Goal: Transaction & Acquisition: Purchase product/service

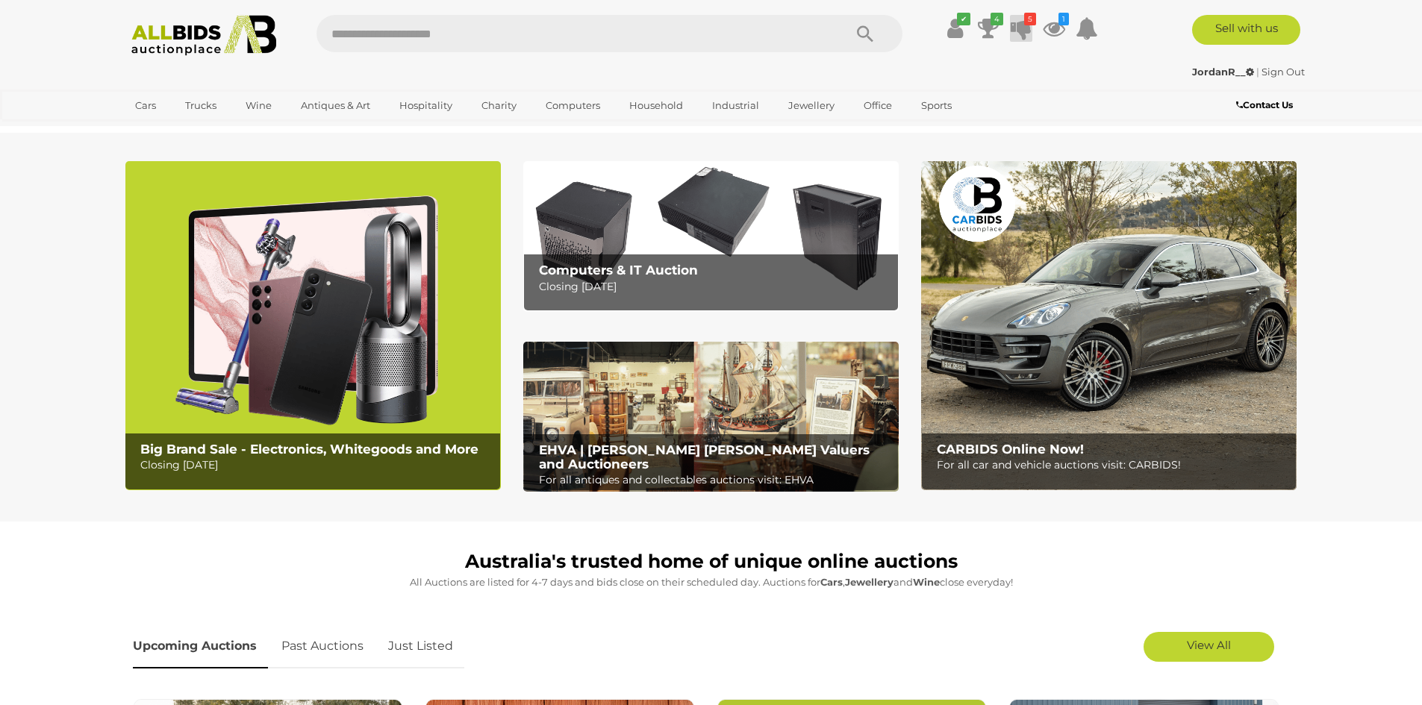
click at [1019, 26] on icon at bounding box center [1021, 28] width 21 height 27
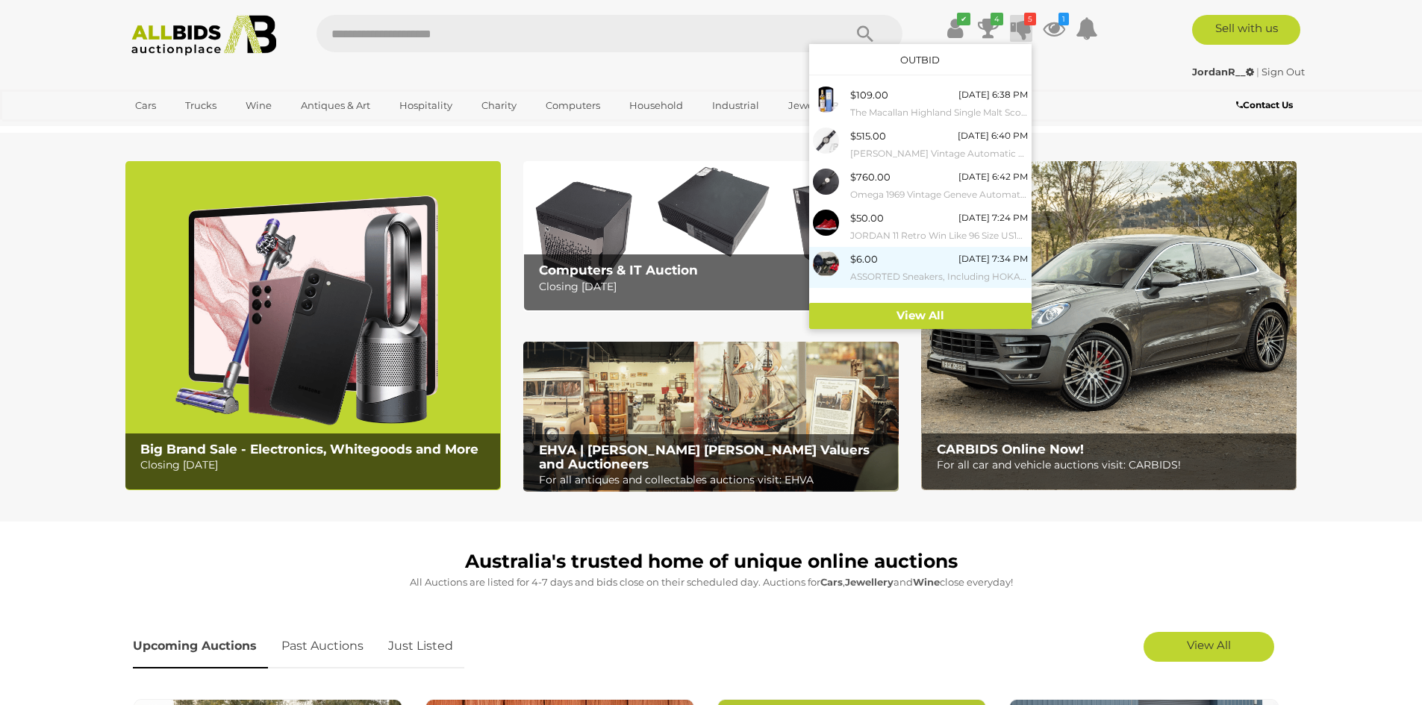
click at [945, 264] on div "$6.00 [DATE] 7:34 PM ASSORTED Sneakers, Including HOKA US11B, NIKE US10, ADIDAS…" at bounding box center [939, 268] width 178 height 34
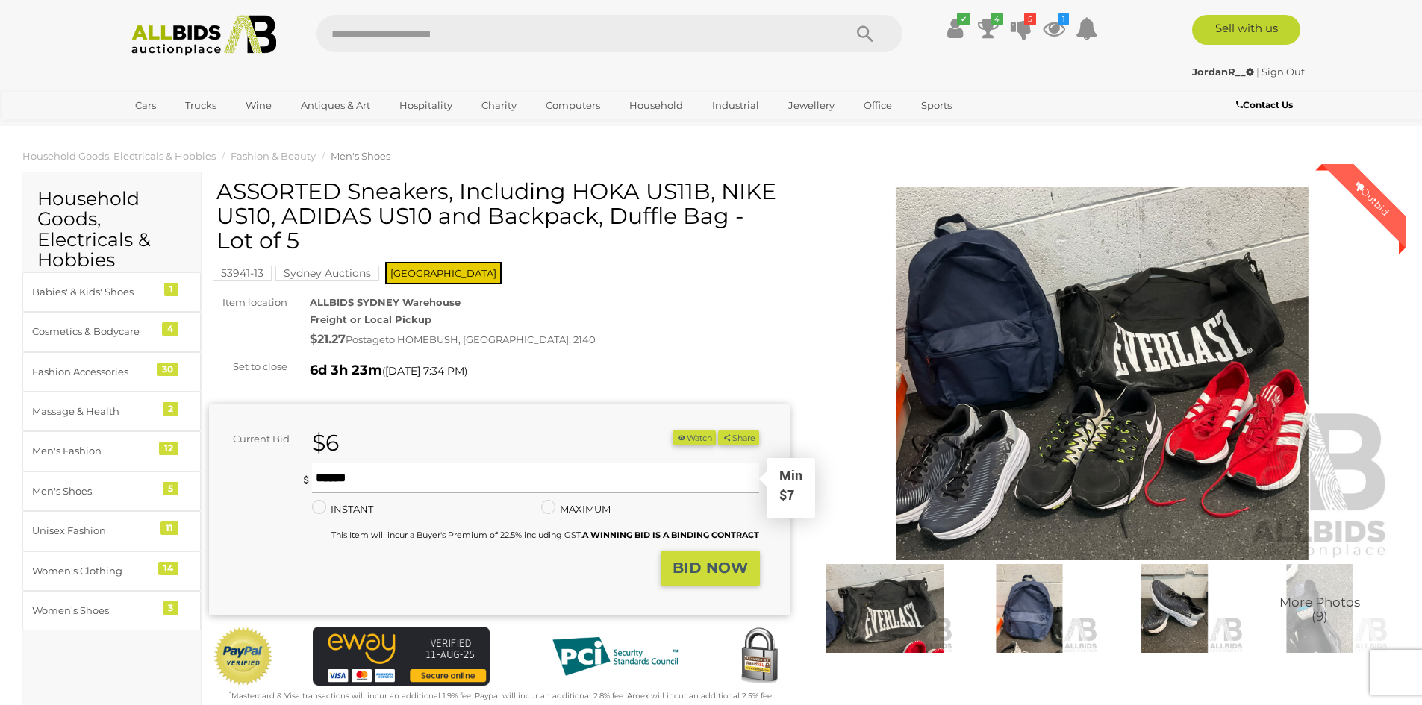
click at [493, 475] on input "text" at bounding box center [536, 479] width 448 height 30
type input "**"
click at [688, 575] on strong "BID NOW" at bounding box center [710, 568] width 75 height 18
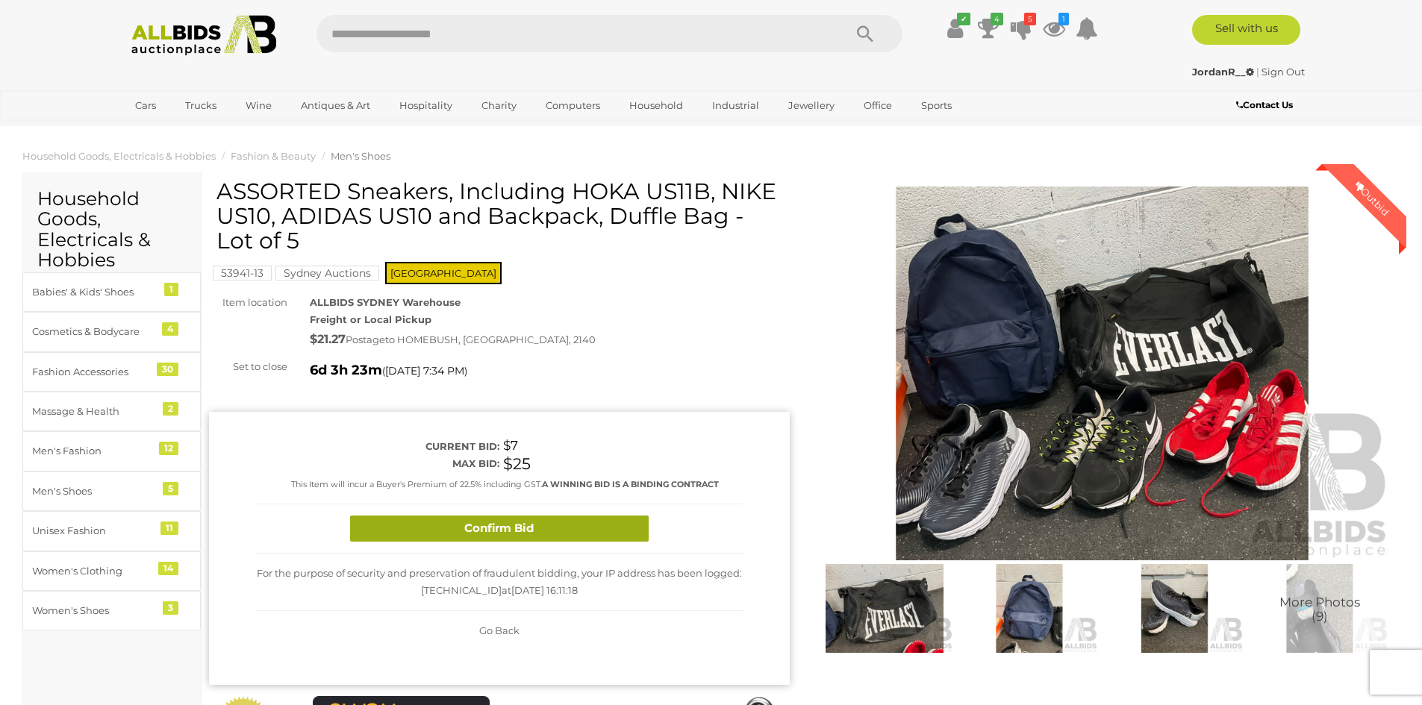
drag, startPoint x: 605, startPoint y: 524, endPoint x: 603, endPoint y: 531, distance: 7.8
click at [603, 531] on button "Confirm Bid" at bounding box center [499, 529] width 299 height 26
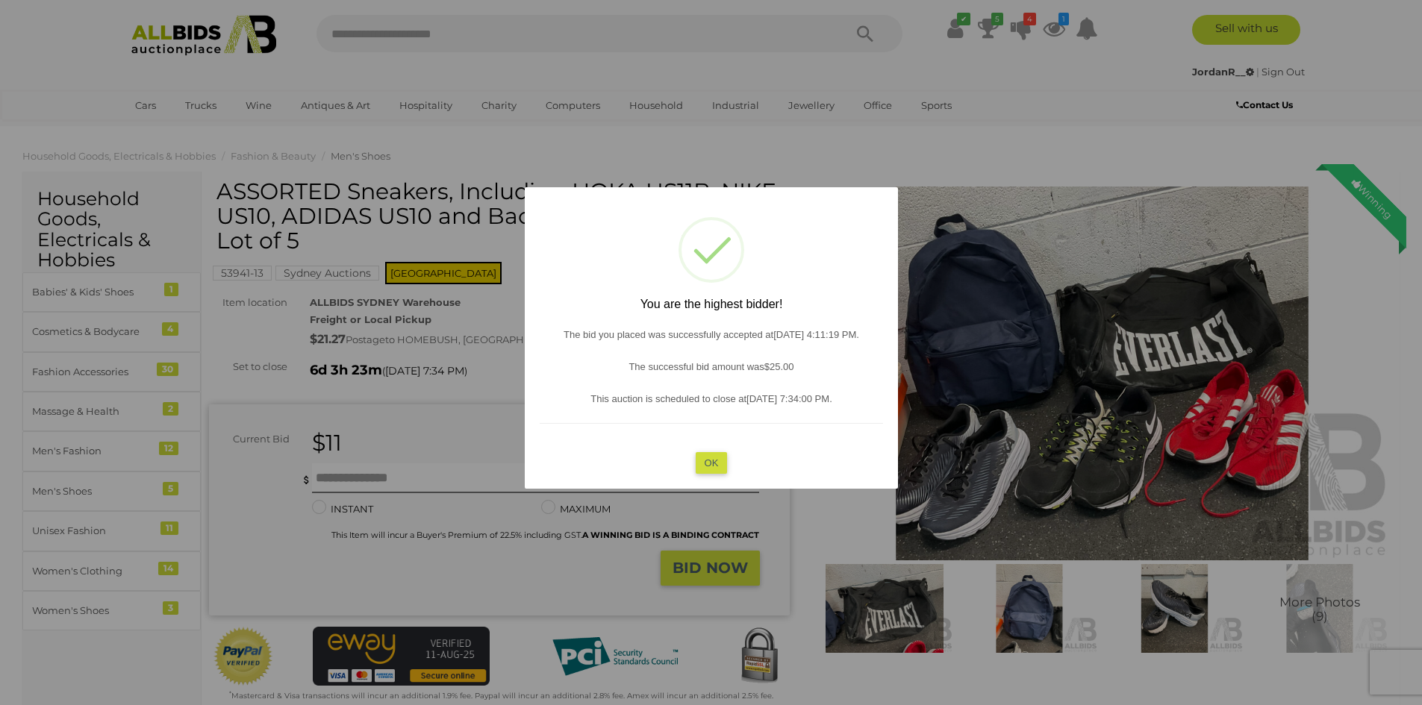
click at [714, 465] on button "OK" at bounding box center [711, 463] width 32 height 22
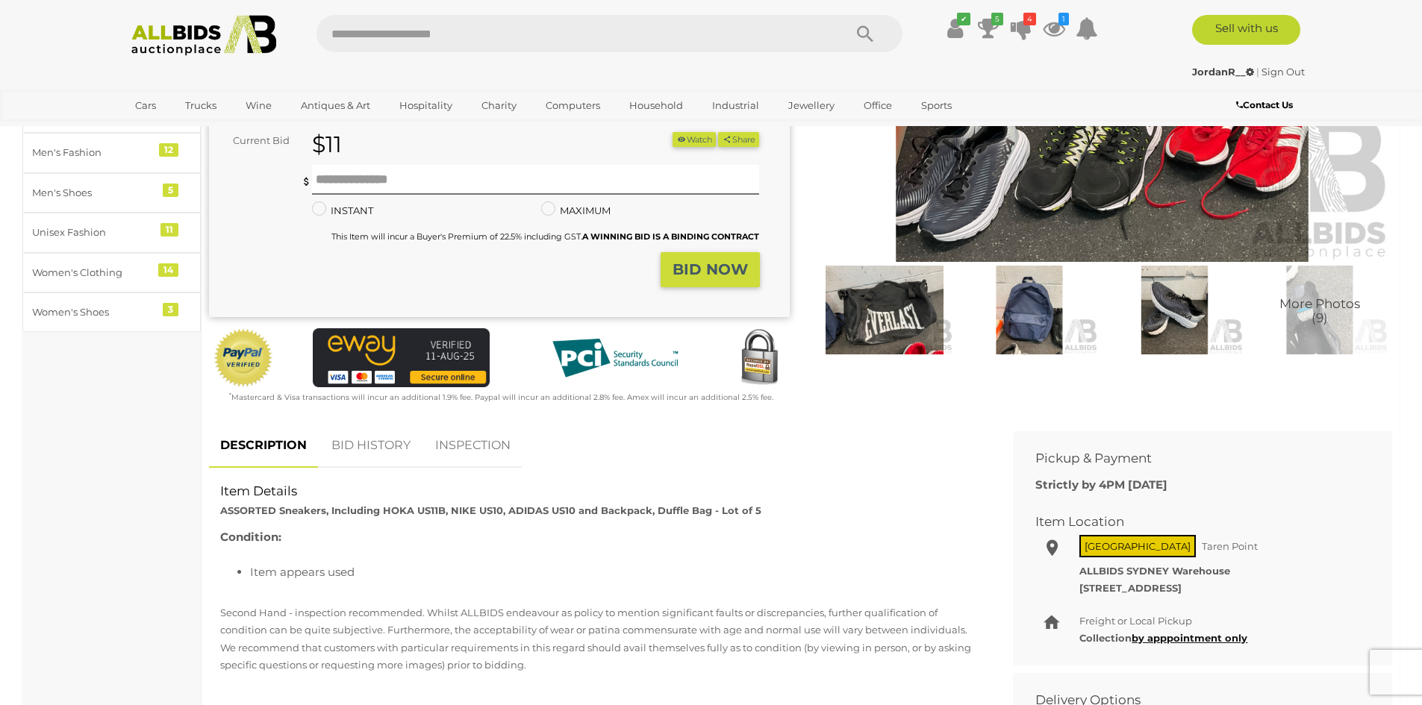
click at [383, 437] on link "BID HISTORY" at bounding box center [371, 446] width 102 height 44
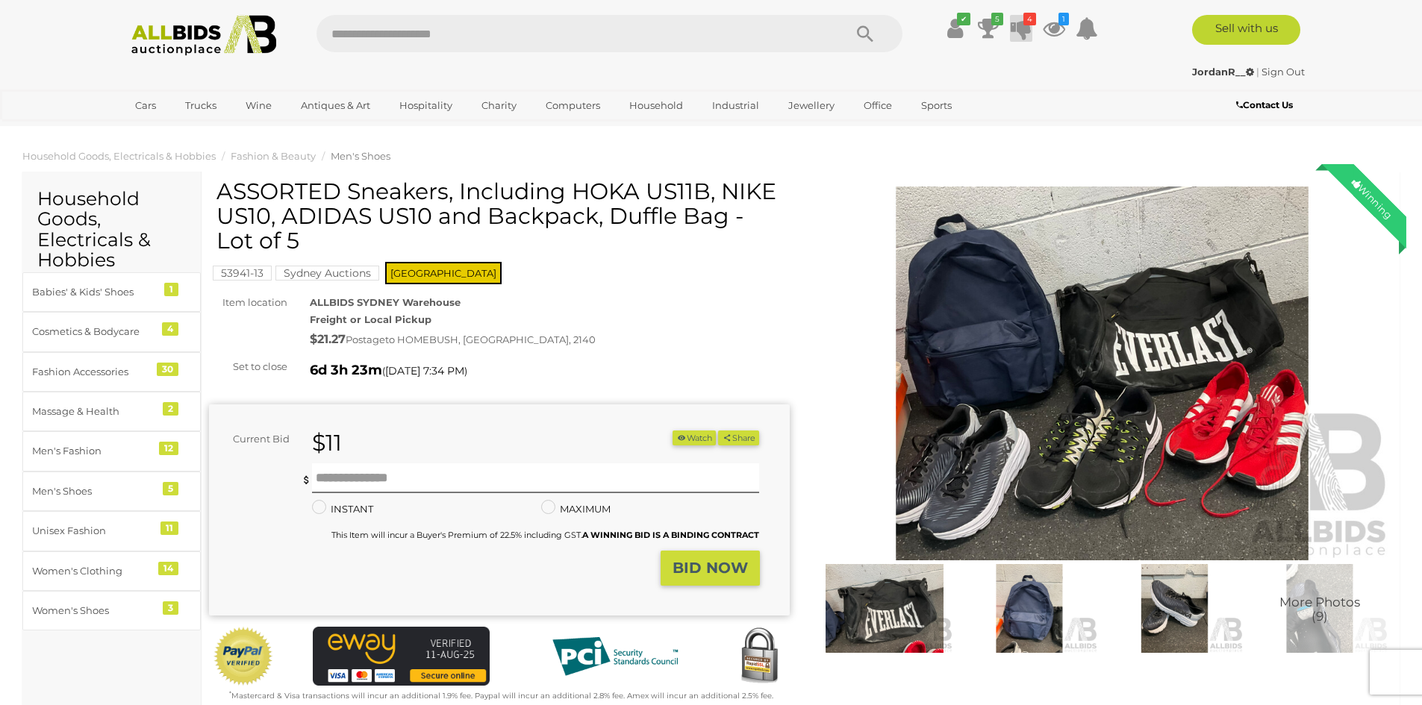
click at [1029, 31] on icon at bounding box center [1021, 28] width 21 height 27
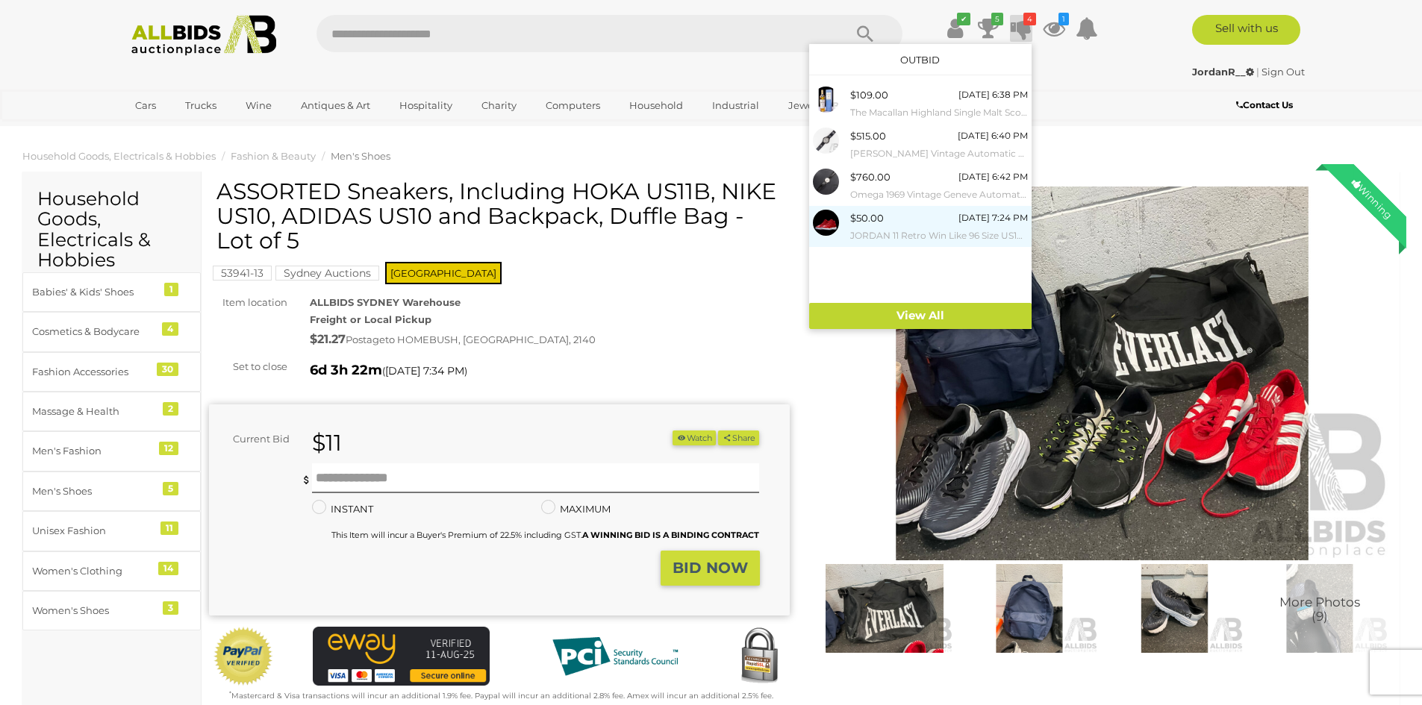
click at [949, 225] on div "$50.00 Sunday 7:24 PM JORDAN 11 Retro Win Like 96 Size US10 Sneakers" at bounding box center [939, 227] width 178 height 34
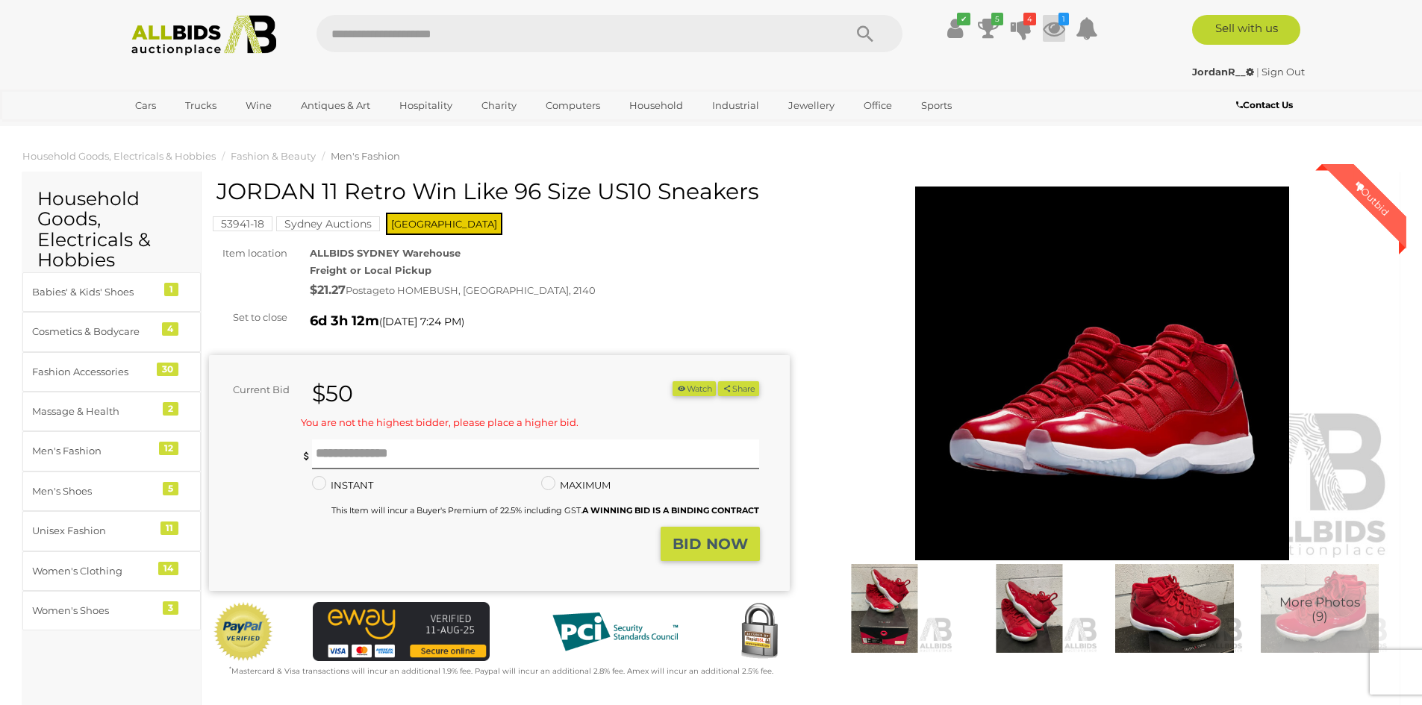
click at [1046, 35] on icon at bounding box center [1054, 28] width 22 height 27
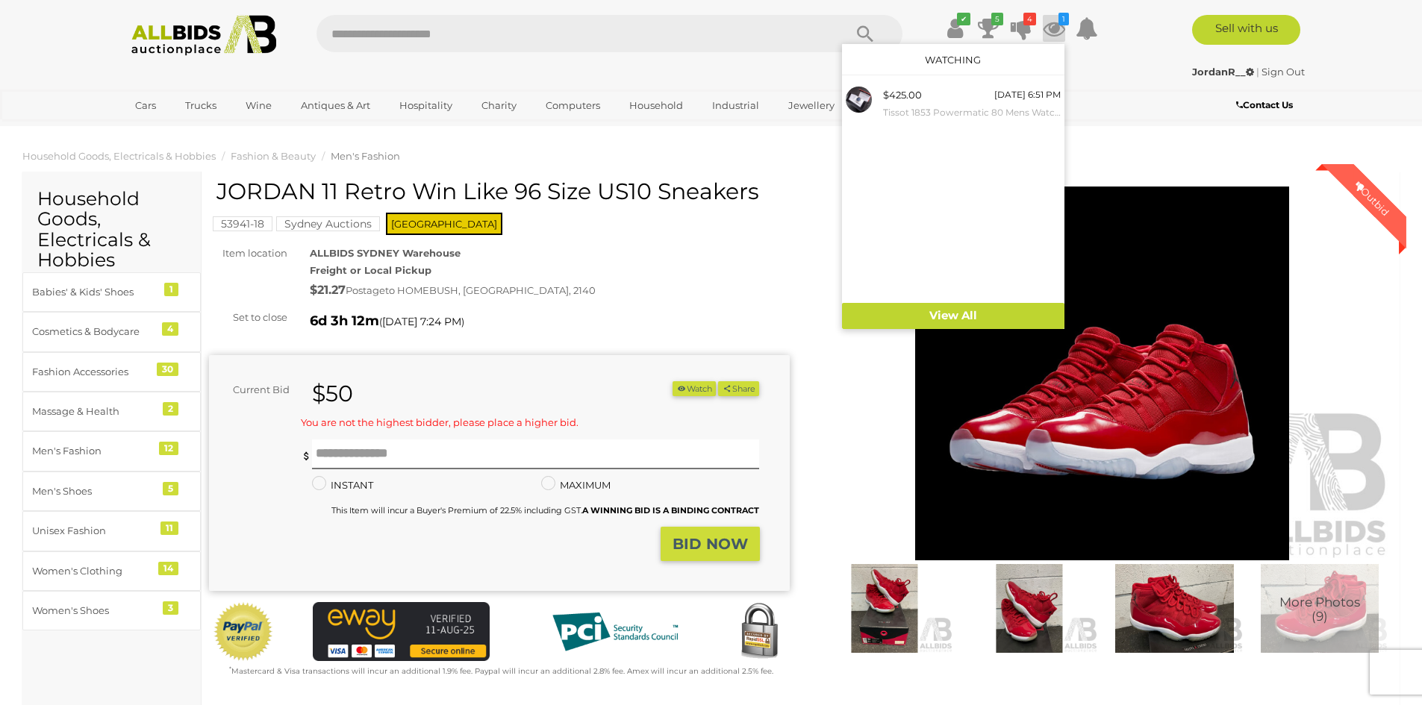
click at [784, 234] on div "53941-18 Sydney Auctions [GEOGRAPHIC_DATA]" at bounding box center [499, 208] width 581 height 58
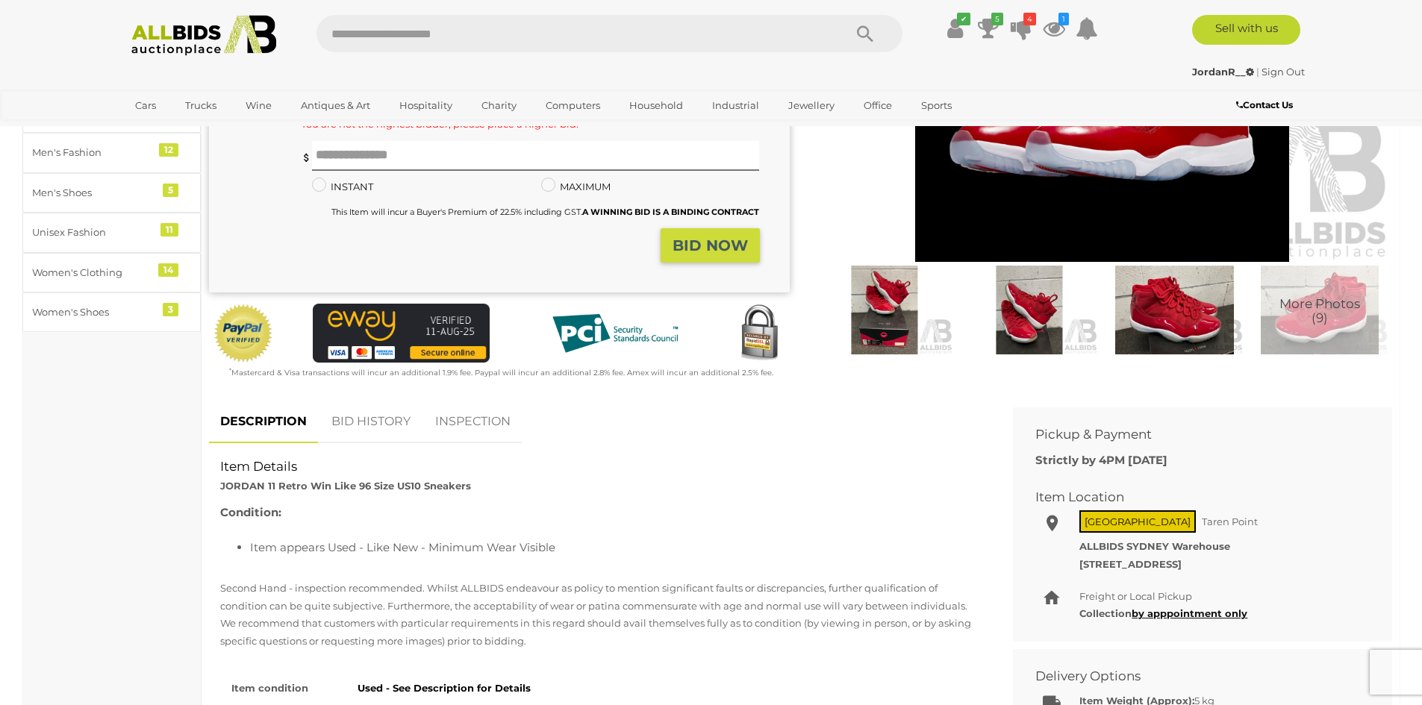
click at [362, 428] on link "BID HISTORY" at bounding box center [371, 422] width 102 height 44
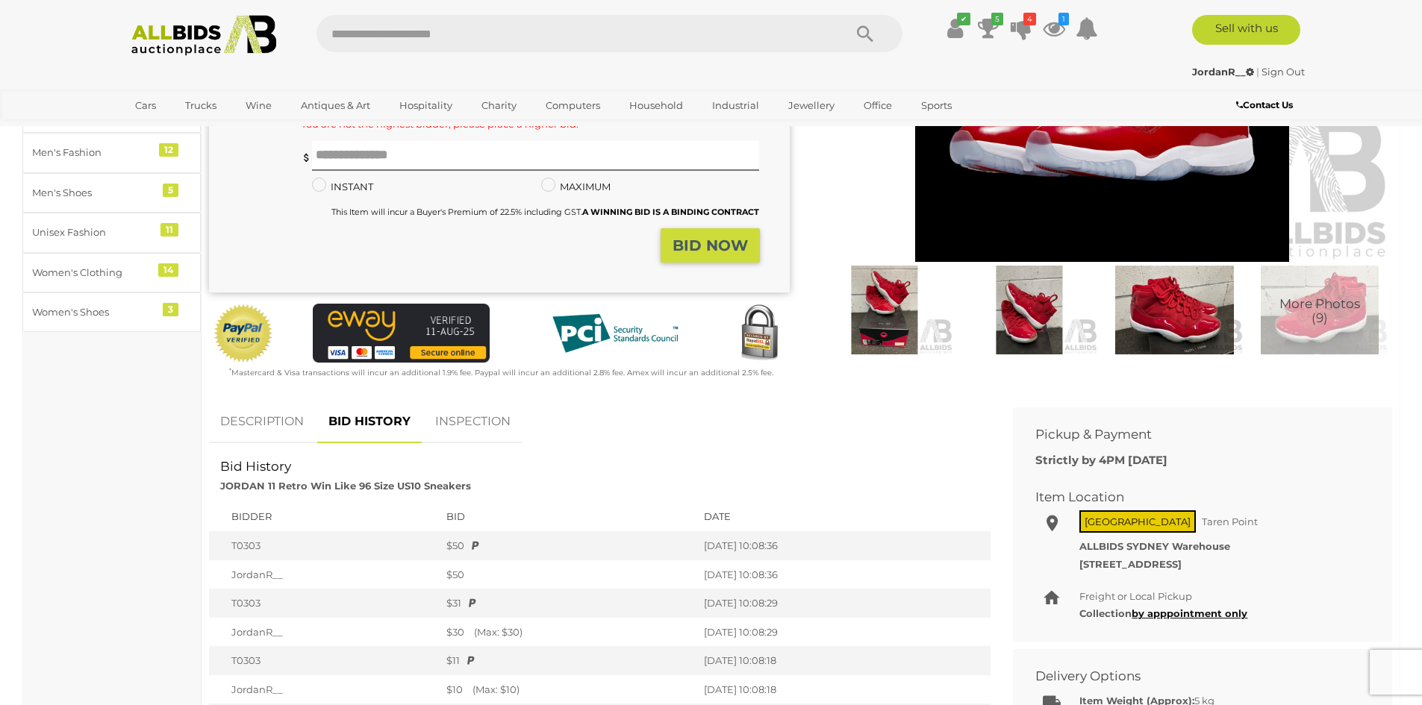
scroll to position [597, 0]
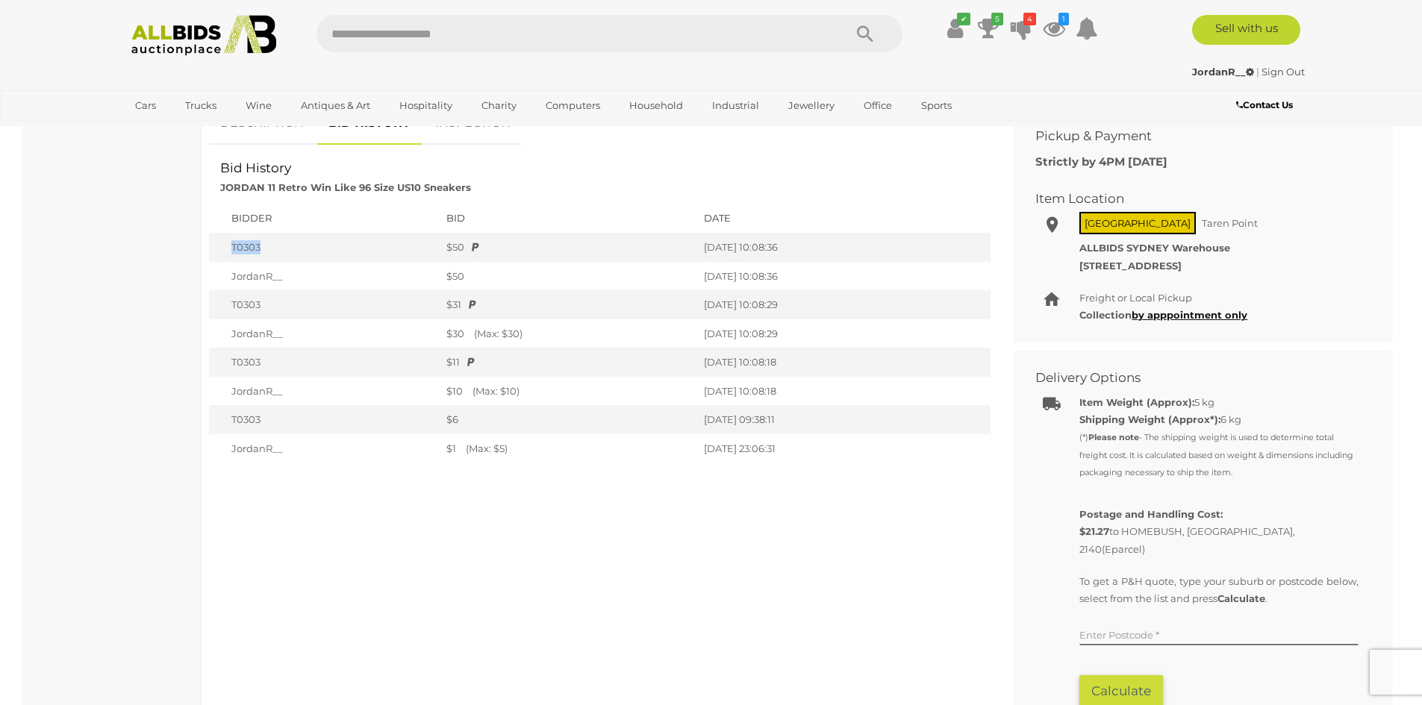
drag, startPoint x: 230, startPoint y: 252, endPoint x: 314, endPoint y: 237, distance: 85.7
click at [316, 237] on td "T0303" at bounding box center [324, 247] width 230 height 29
click at [190, 287] on div "Household Goods, Electricals & Hobbies Babies' & Kids' Shoes 1 Cosmetics & Body…" at bounding box center [111, 416] width 179 height 1682
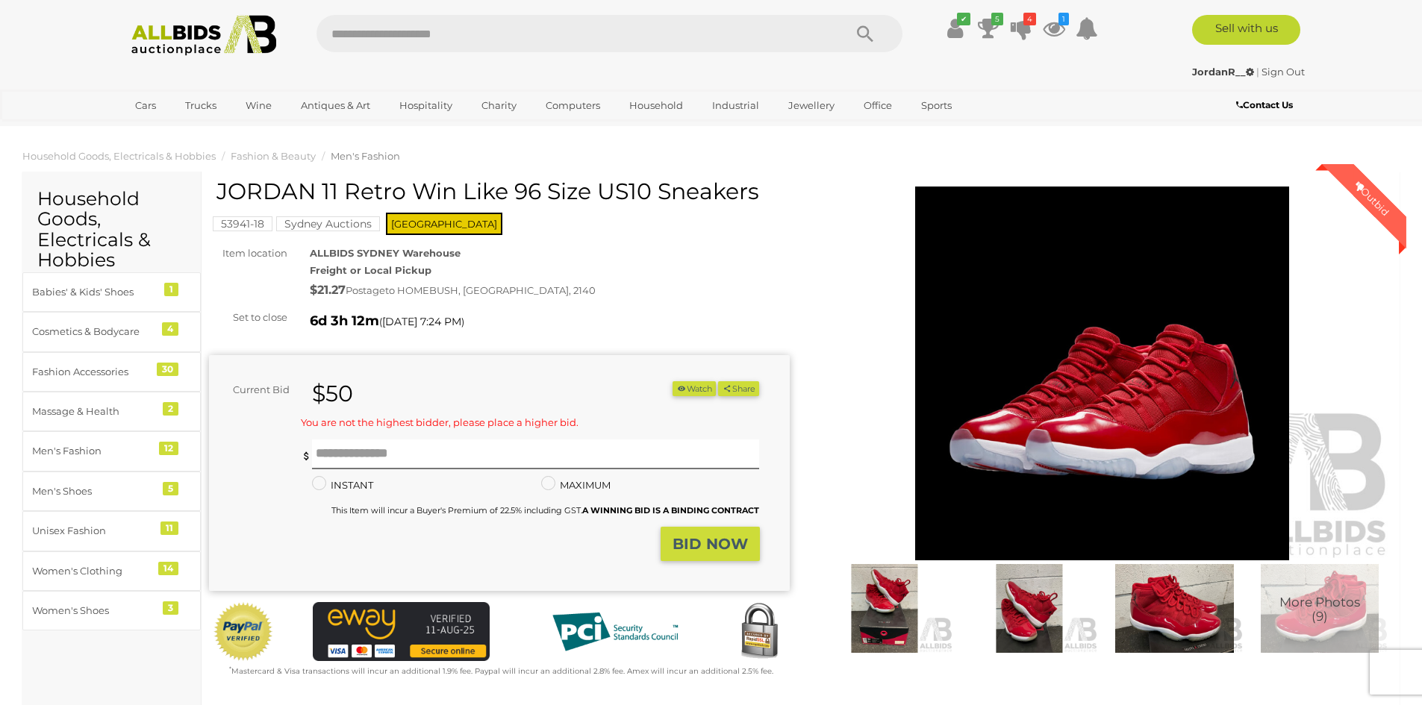
click at [160, 29] on img at bounding box center [204, 35] width 162 height 41
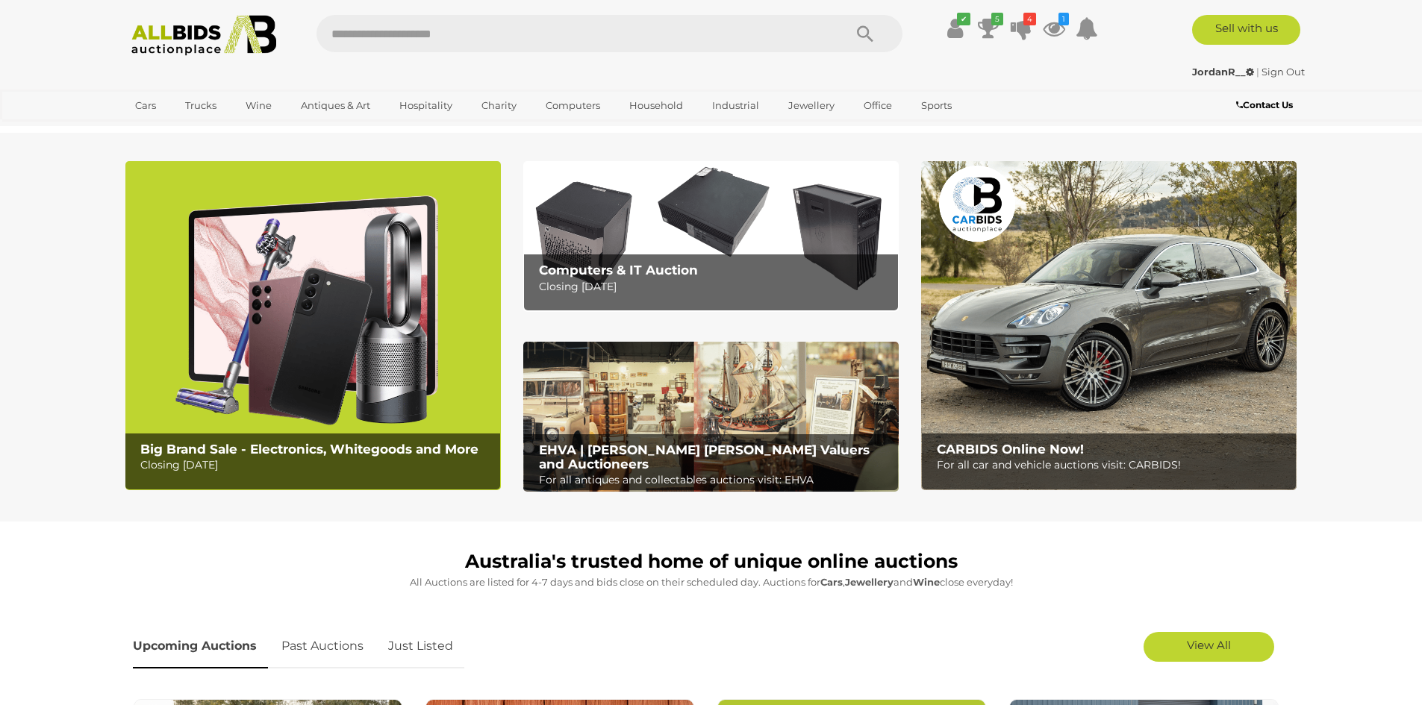
scroll to position [299, 0]
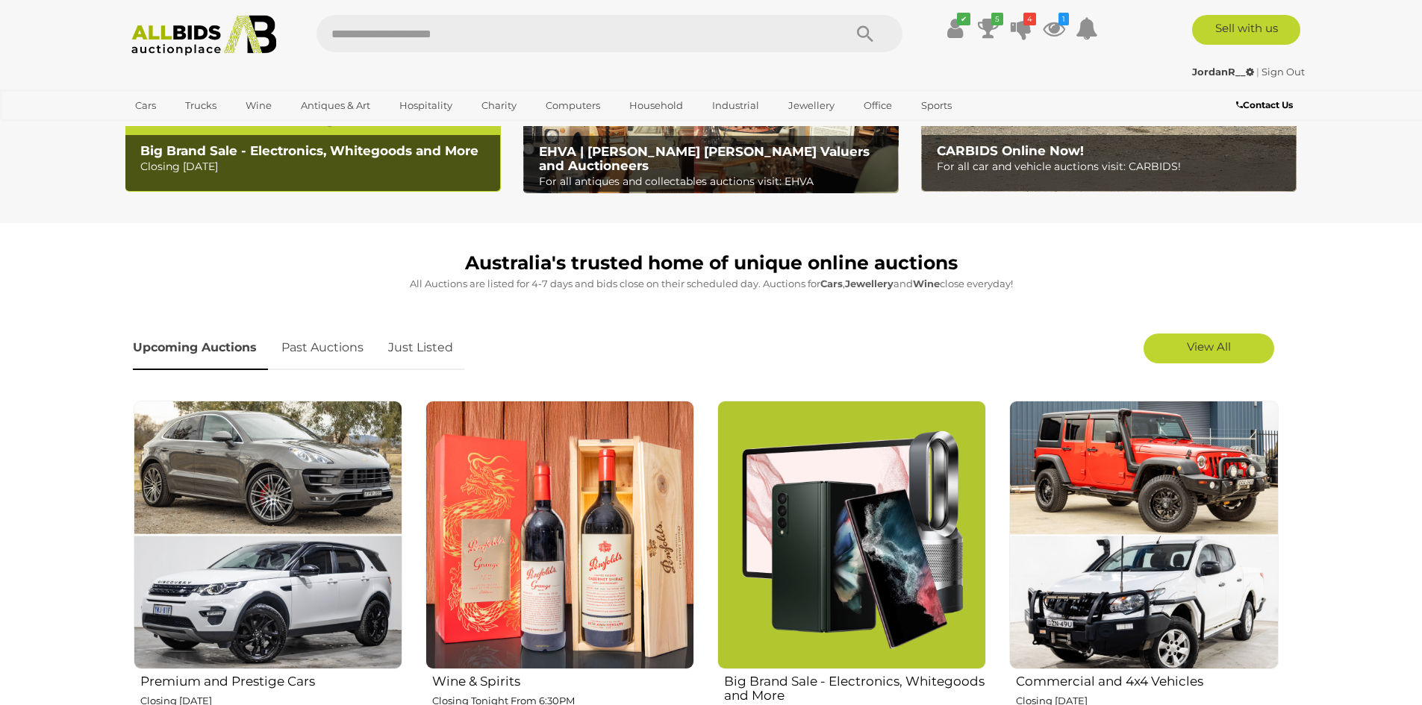
click at [432, 350] on link "Just Listed" at bounding box center [420, 348] width 87 height 44
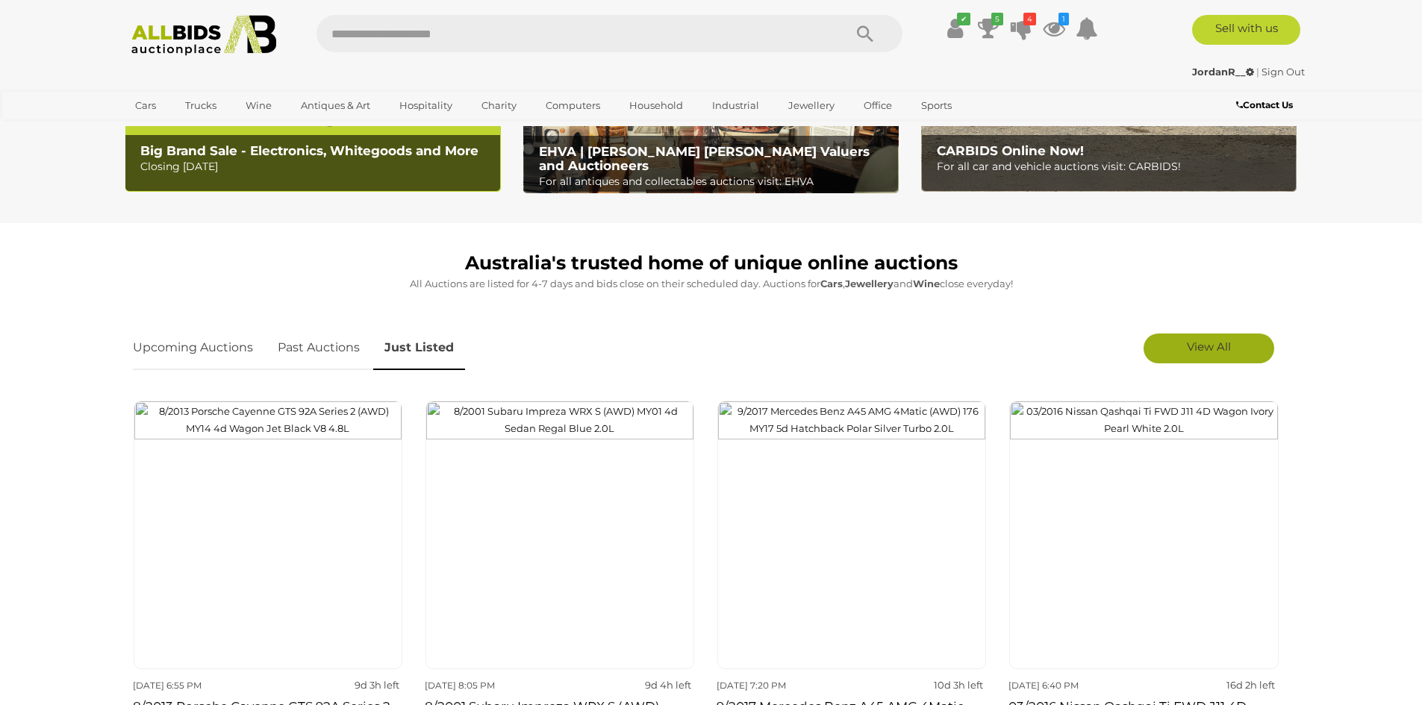
click at [1225, 358] on link "View All" at bounding box center [1208, 349] width 131 height 30
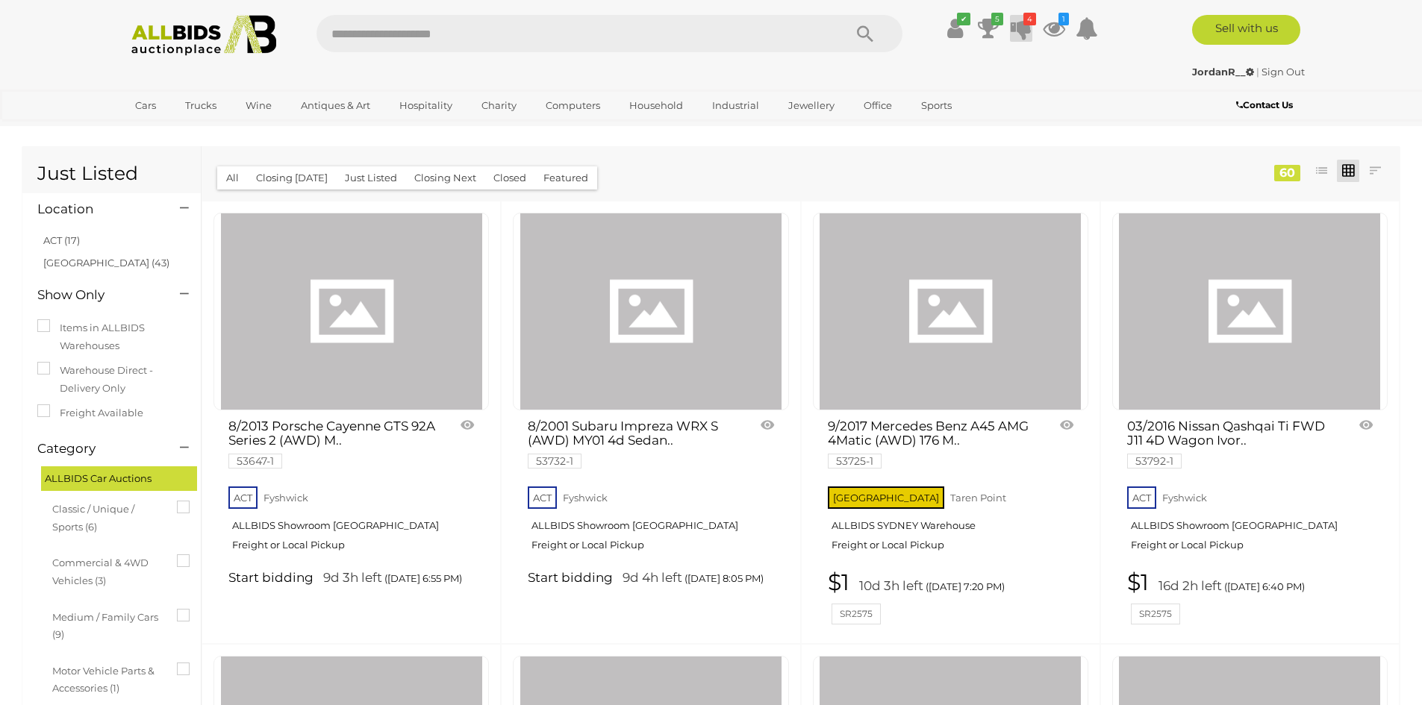
click at [1024, 29] on icon at bounding box center [1021, 28] width 21 height 27
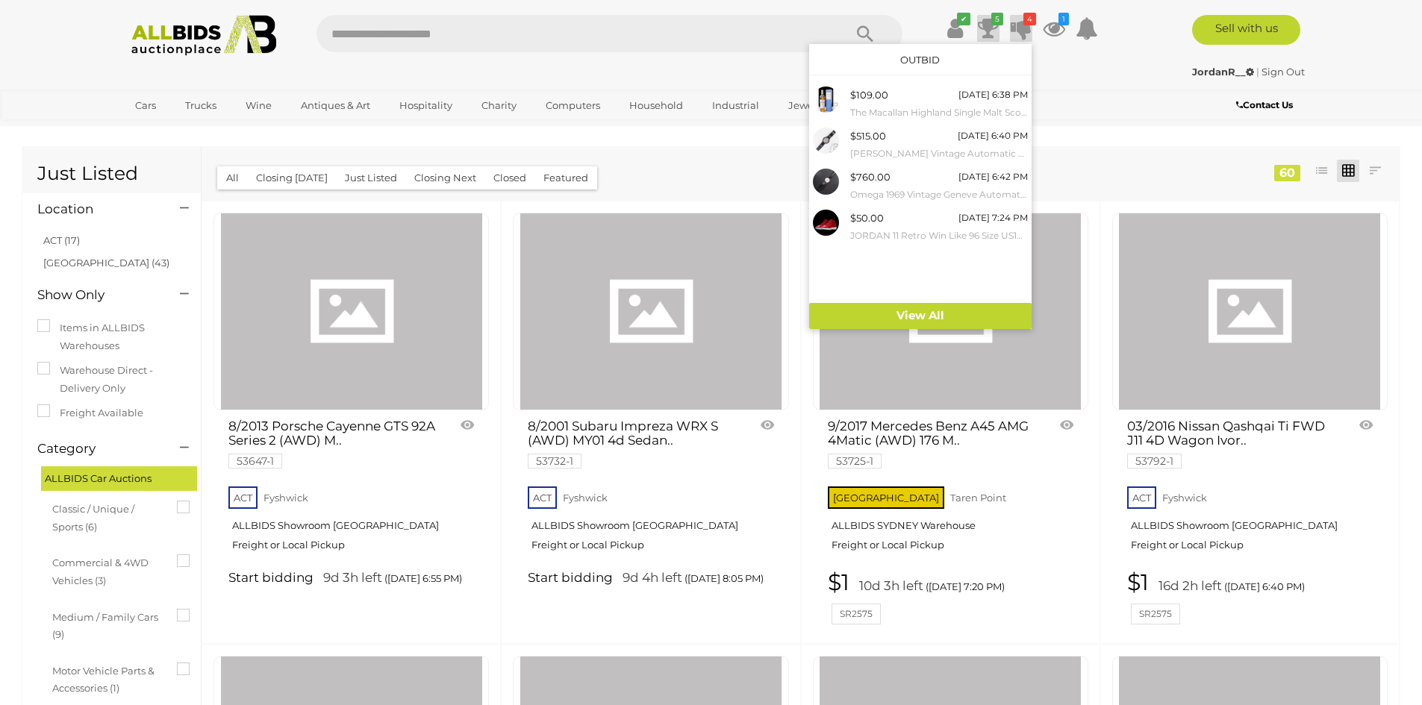
click at [996, 27] on icon at bounding box center [988, 28] width 21 height 27
